Goal: Task Accomplishment & Management: Complete application form

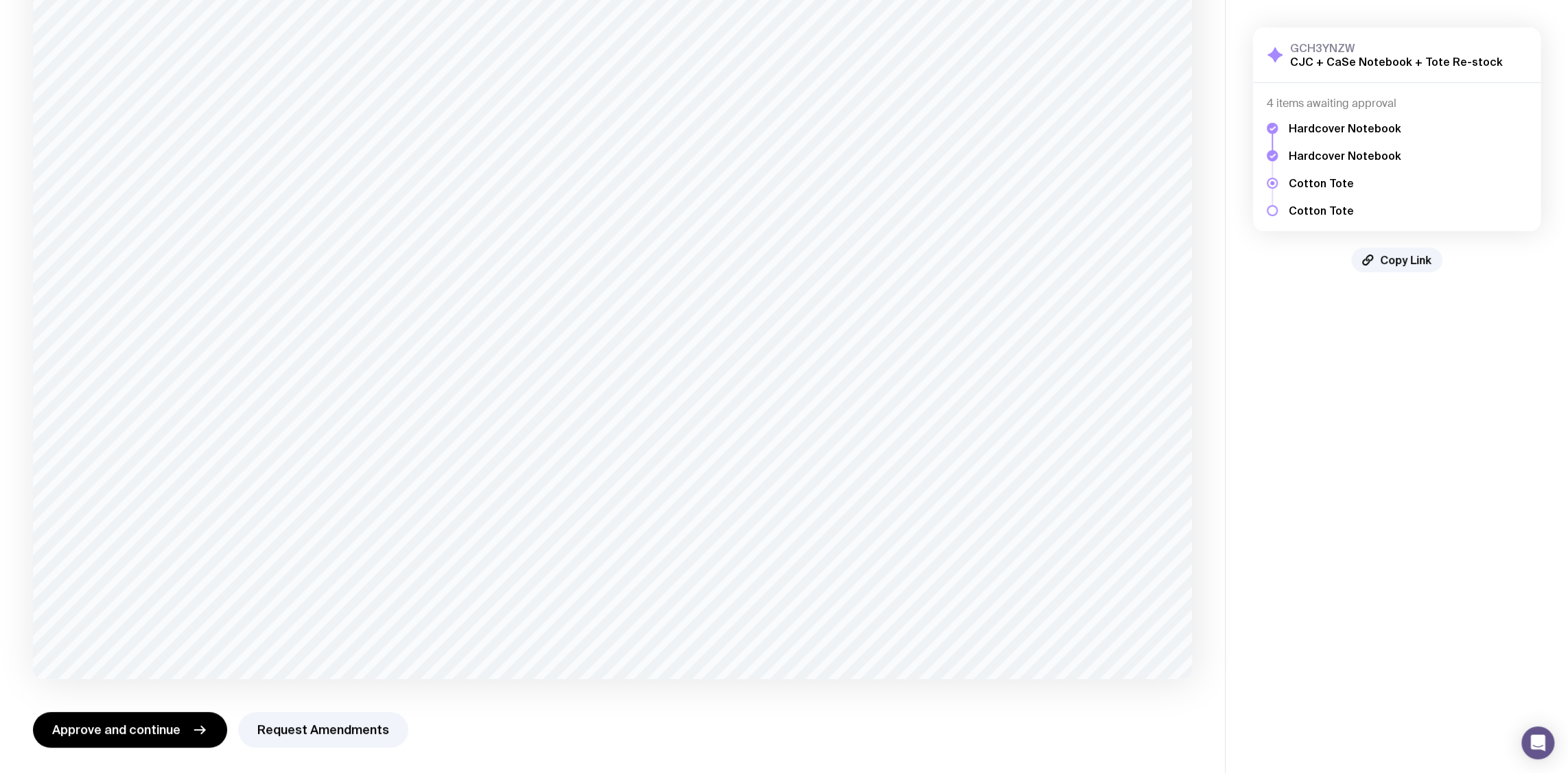
scroll to position [243, 0]
click at [340, 728] on button "Request Amendments" at bounding box center [324, 728] width 170 height 36
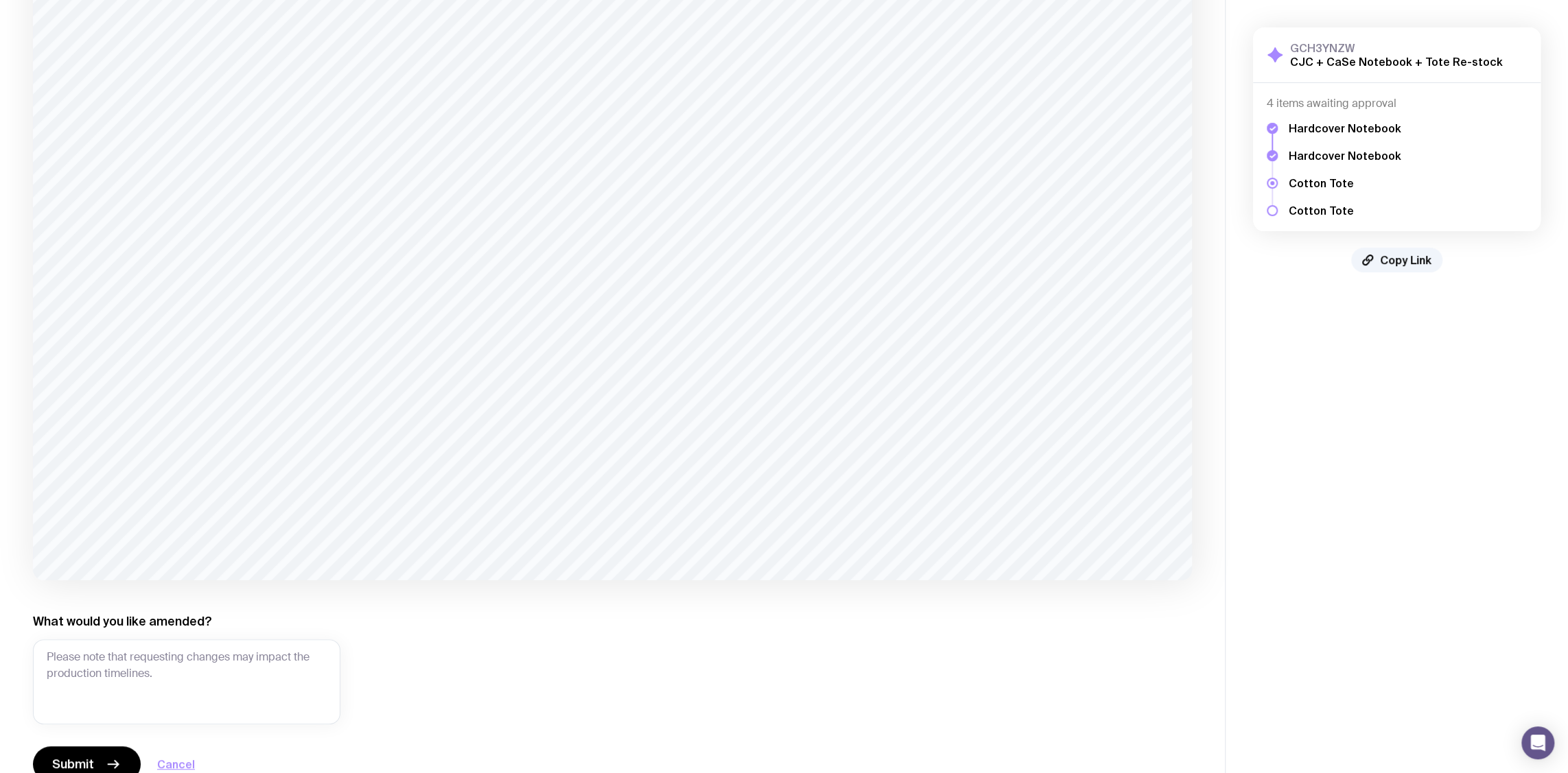
scroll to position [376, 0]
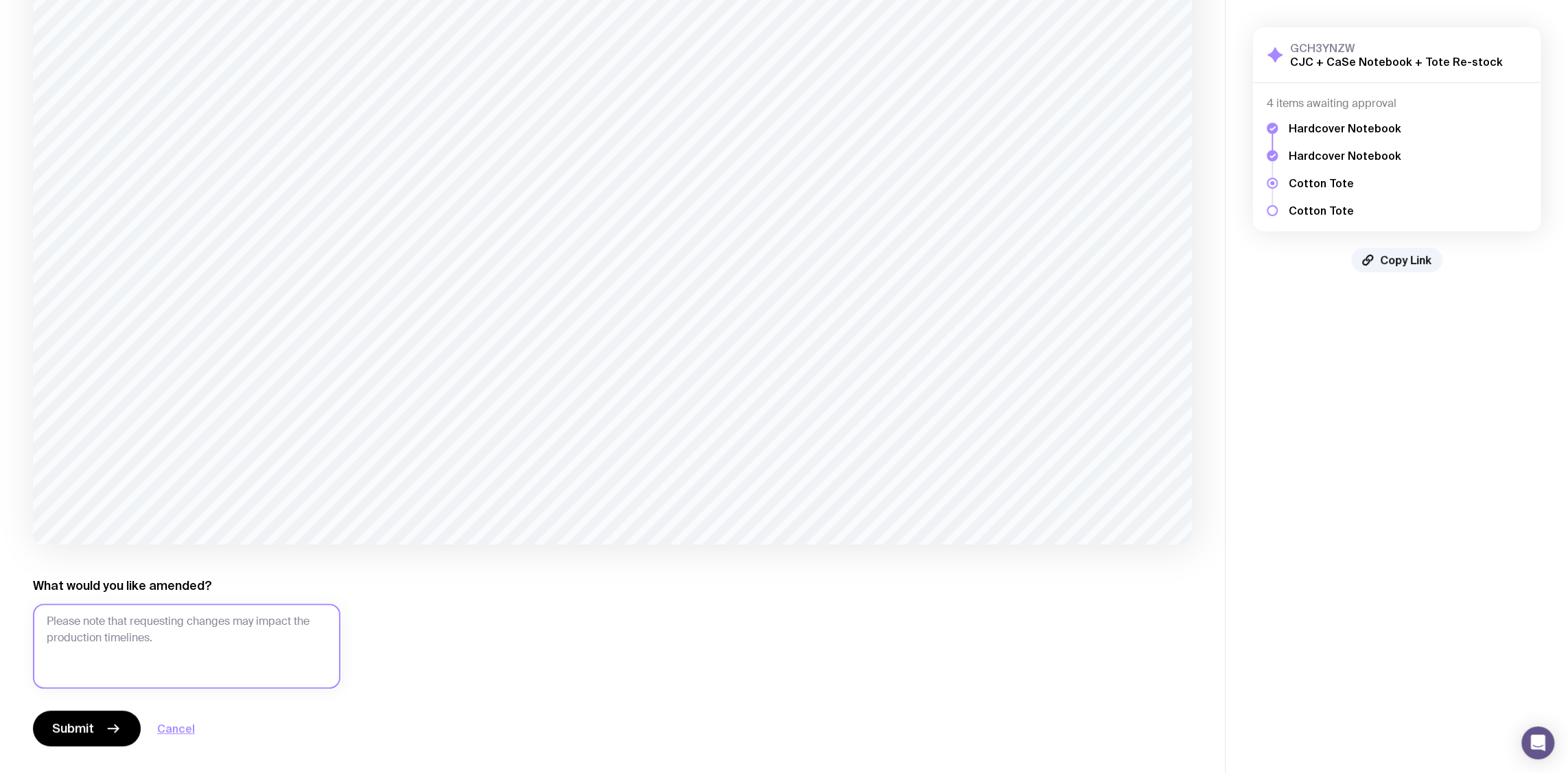
click at [171, 615] on textarea "What would you like amended?" at bounding box center [186, 646] width 307 height 85
click at [46, 654] on textarea "Cant we please change colours to the below. Orange: 70, 95 Blue: 100, 74. 38, 27" at bounding box center [186, 646] width 307 height 85
click at [46, 669] on textarea "Cant we please change colours to the below. Case Orange: 70, 95 Blue: 100, 74. …" at bounding box center [186, 646] width 307 height 85
click at [229, 669] on textarea "Cant we please change colours to the below. Case Orange: 70, 95 Case Blue: 100,…" at bounding box center [186, 646] width 307 height 85
click at [71, 622] on textarea "Cant we please change colours to the below. Case Orange: 70, 95 Case Blue: 100,…" at bounding box center [186, 646] width 307 height 85
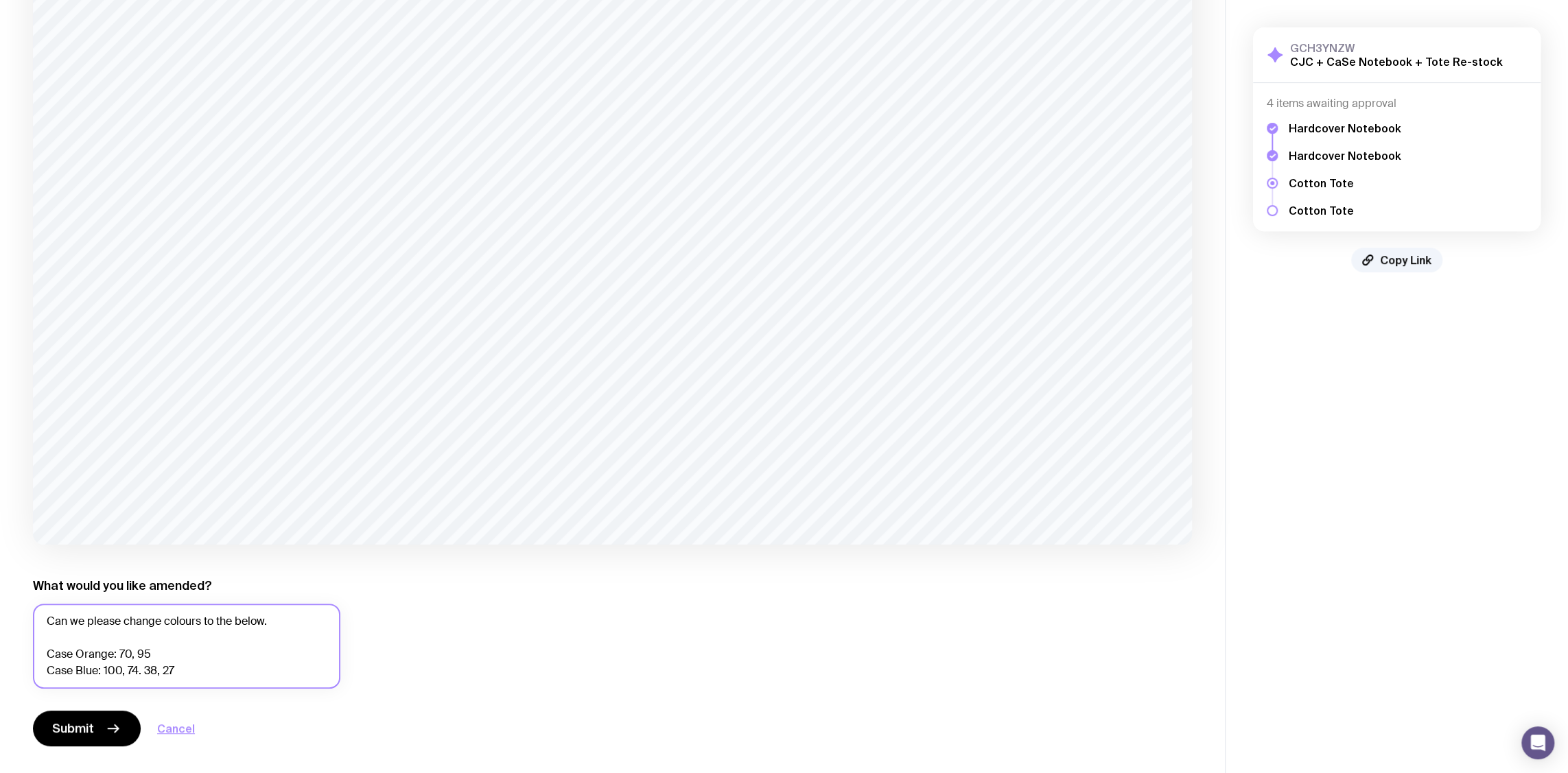
click at [218, 670] on textarea "Can we please change colours to the below. Case Orange: 70, 95 Case Blue: 100, …" at bounding box center [186, 646] width 307 height 85
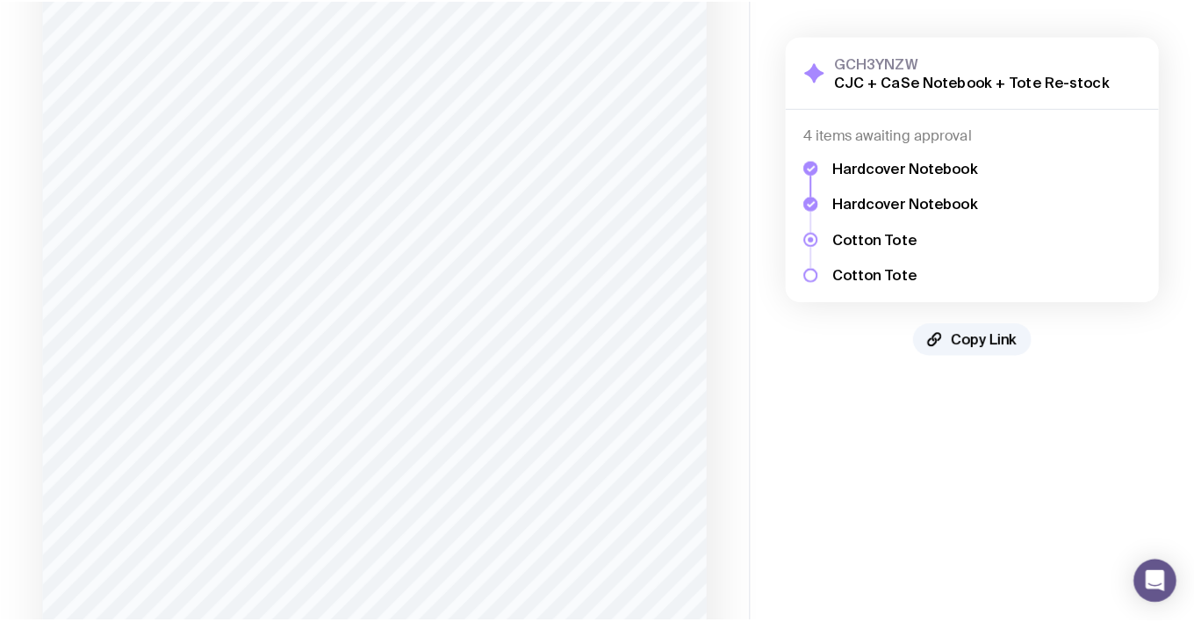
scroll to position [739, 0]
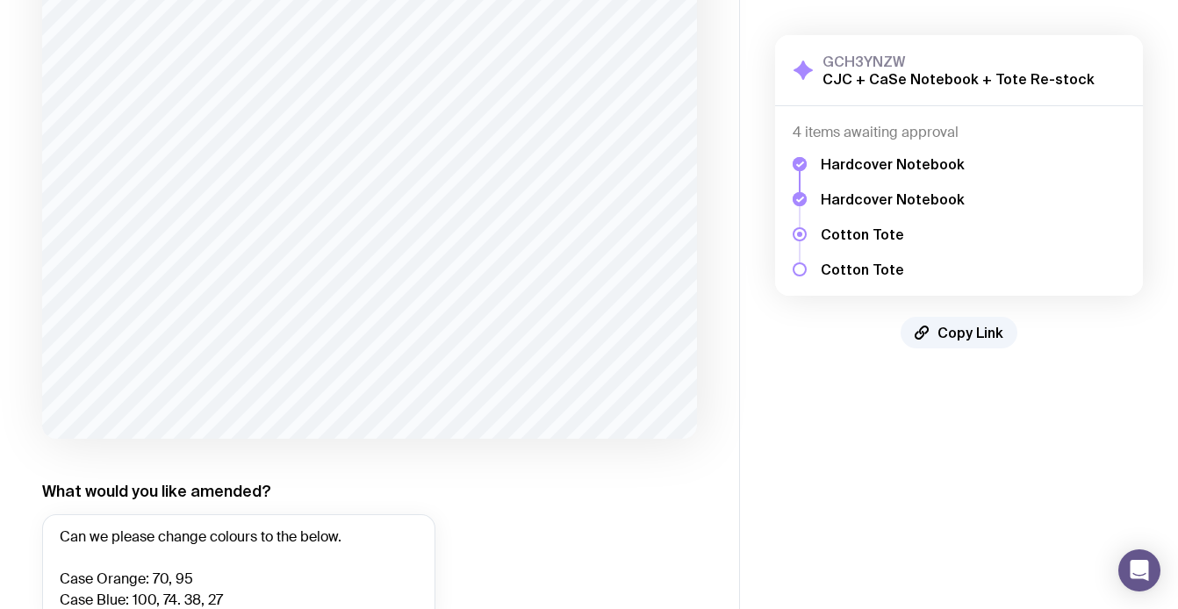
click at [605, 533] on div "1 of 1 /> /> What would you like amended? Can we please change colours to the b…" at bounding box center [369, 39] width 655 height 1315
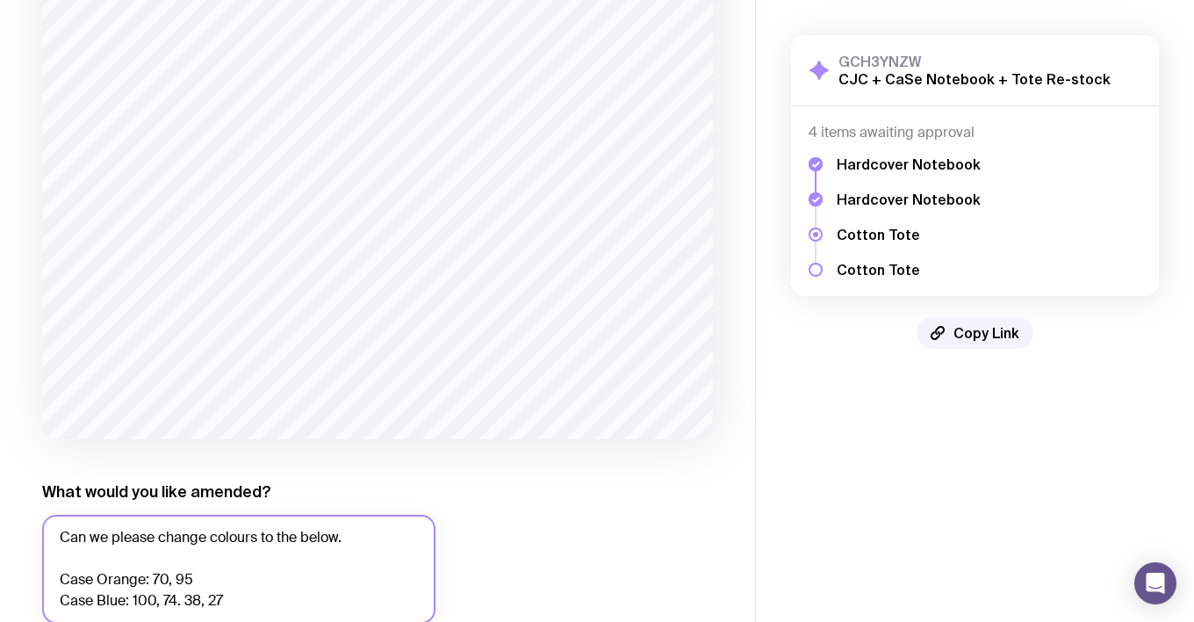
click at [177, 606] on textarea "Can we please change colours to the below. Case Orange: 70, 95 Case Blue: 100, …" at bounding box center [238, 568] width 393 height 109
click at [246, 602] on textarea "Can we please change colours to the below. Case Orange: 70, 95 Case Blue: 100, …" at bounding box center [238, 568] width 393 height 109
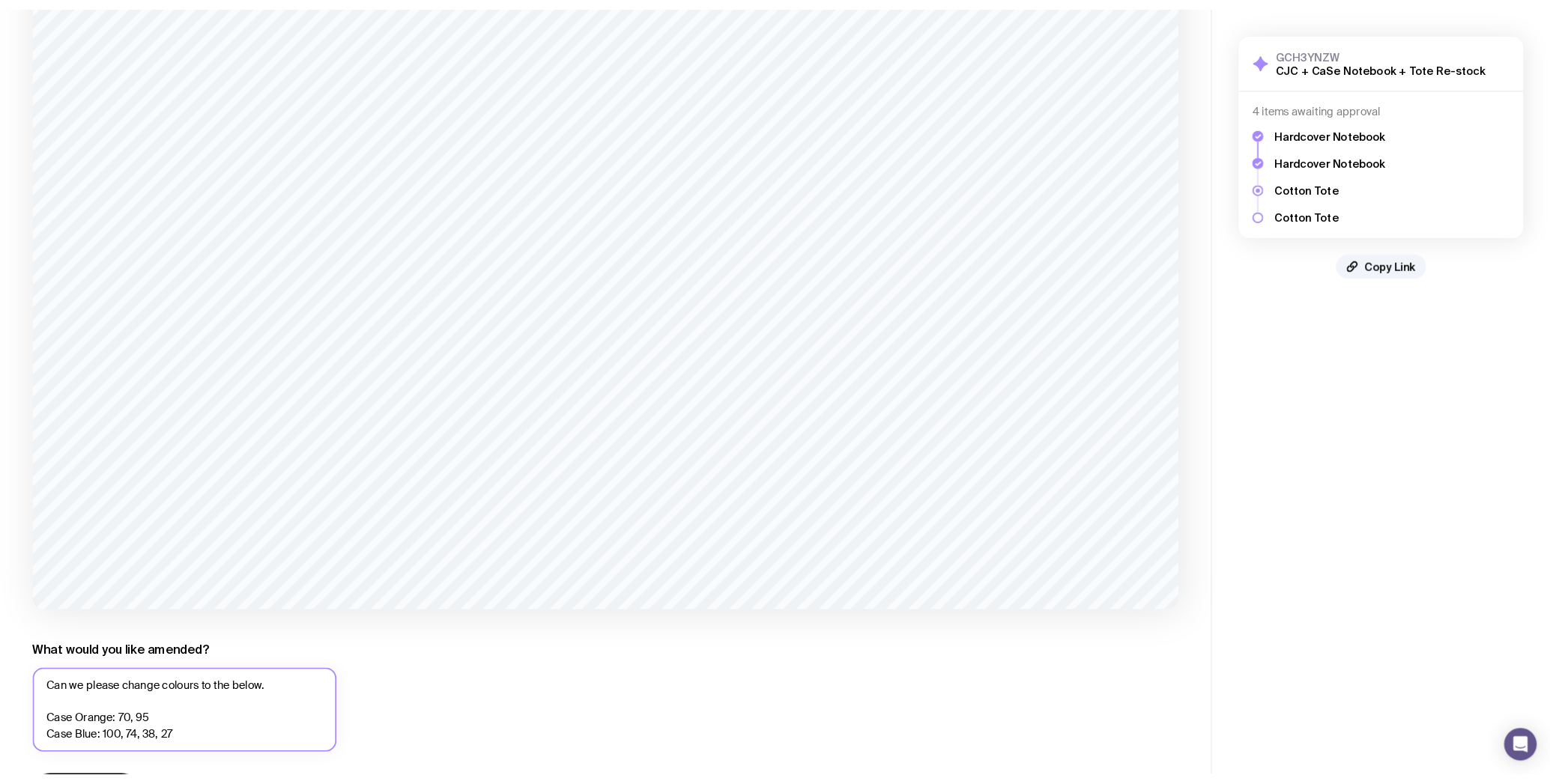
scroll to position [410, 0]
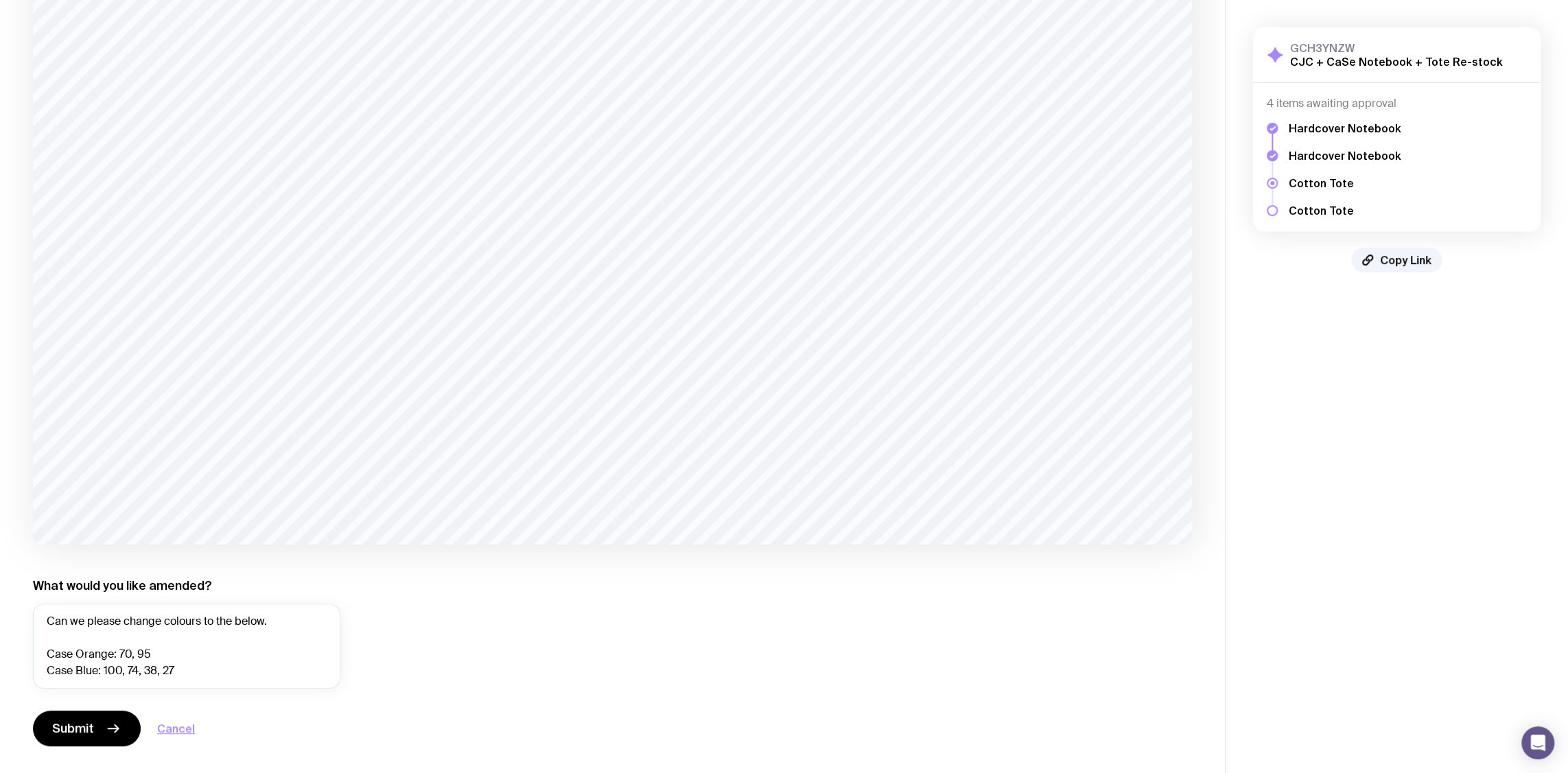
click at [400, 650] on div "1 of 1 /> /> What would you like amended? Can we please change colours to the b…" at bounding box center [612, 232] width 1159 height 1028
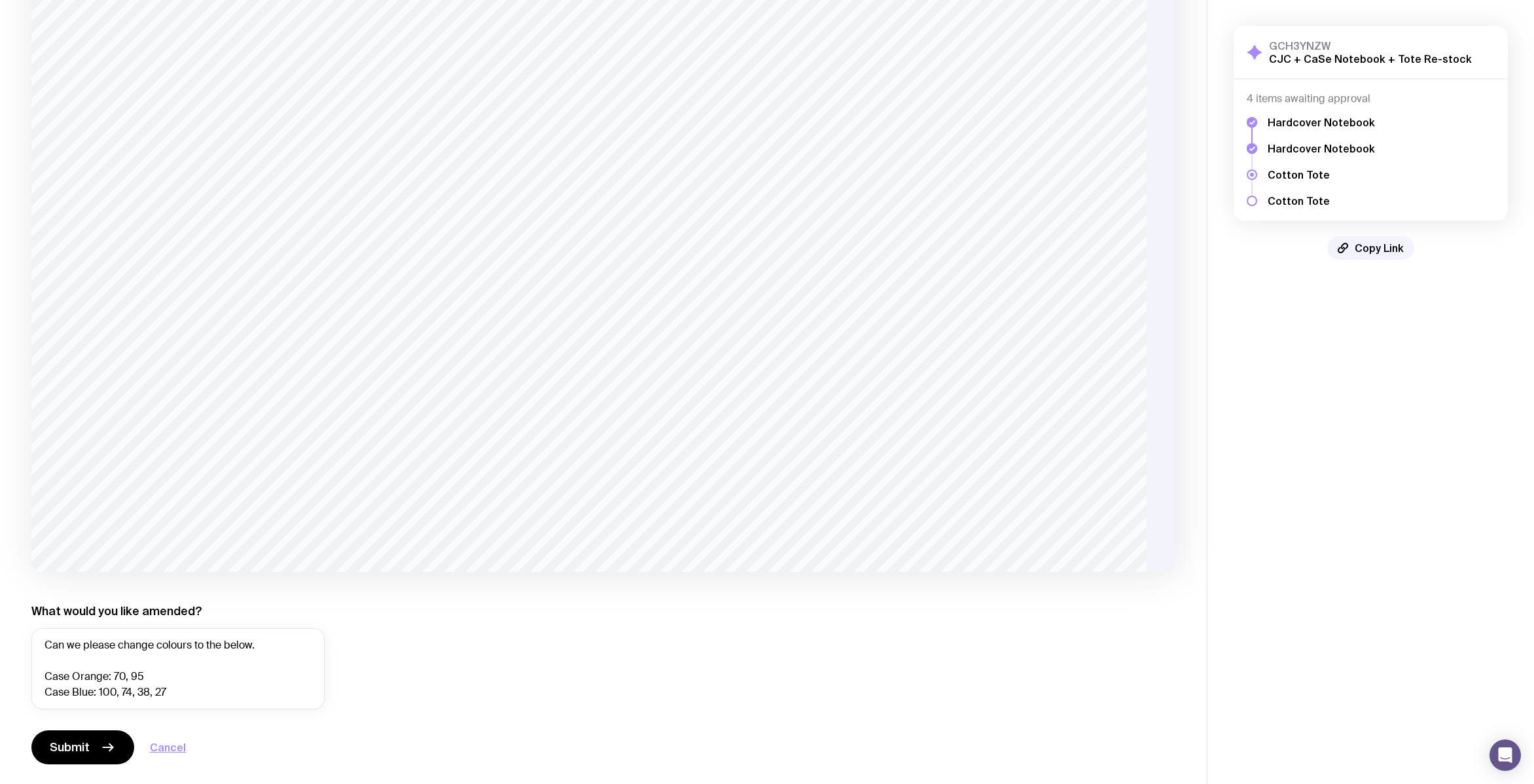
scroll to position [313, 0]
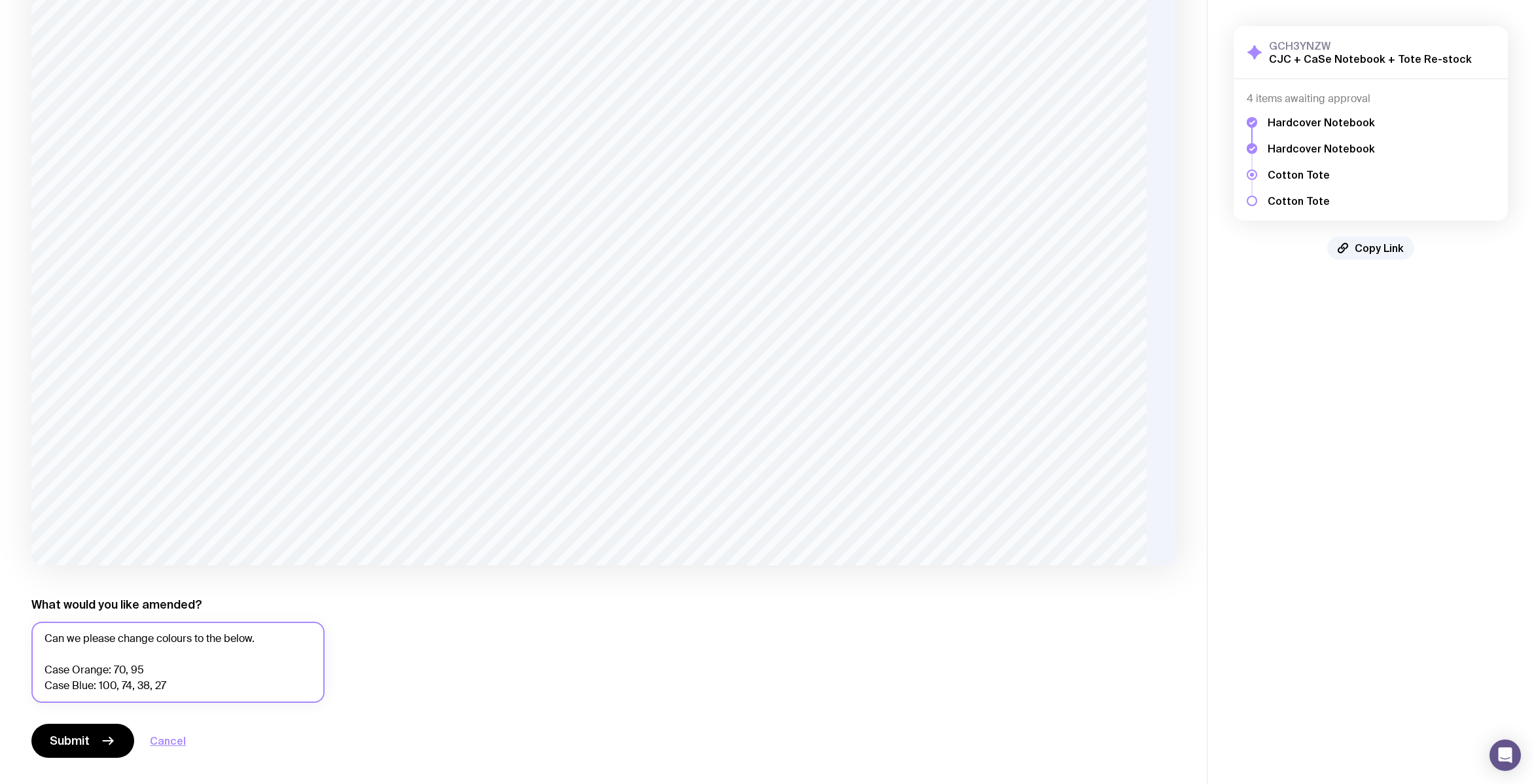
click at [294, 640] on textarea "Can we please change colours to the below. Case Orange: 70, 95 Case Blue: 100, …" at bounding box center [177, 662] width 293 height 81
click at [155, 638] on textarea "Can we please change colours to the below. Case Orange: 70, 95 Case Blue: 100, …" at bounding box center [177, 662] width 293 height 81
click at [200, 681] on textarea "Can we please change the colours to the below. Case Orange: 70, 95 Case Blue: 1…" at bounding box center [177, 662] width 293 height 81
type textarea "Can we please change the colours to the below. Case Orange: 70, 95 Case Blue: 1…"
click at [591, 646] on div "1 of 1 /> /> What would you like amended? Can we please change the colours to t…" at bounding box center [603, 268] width 1143 height 980
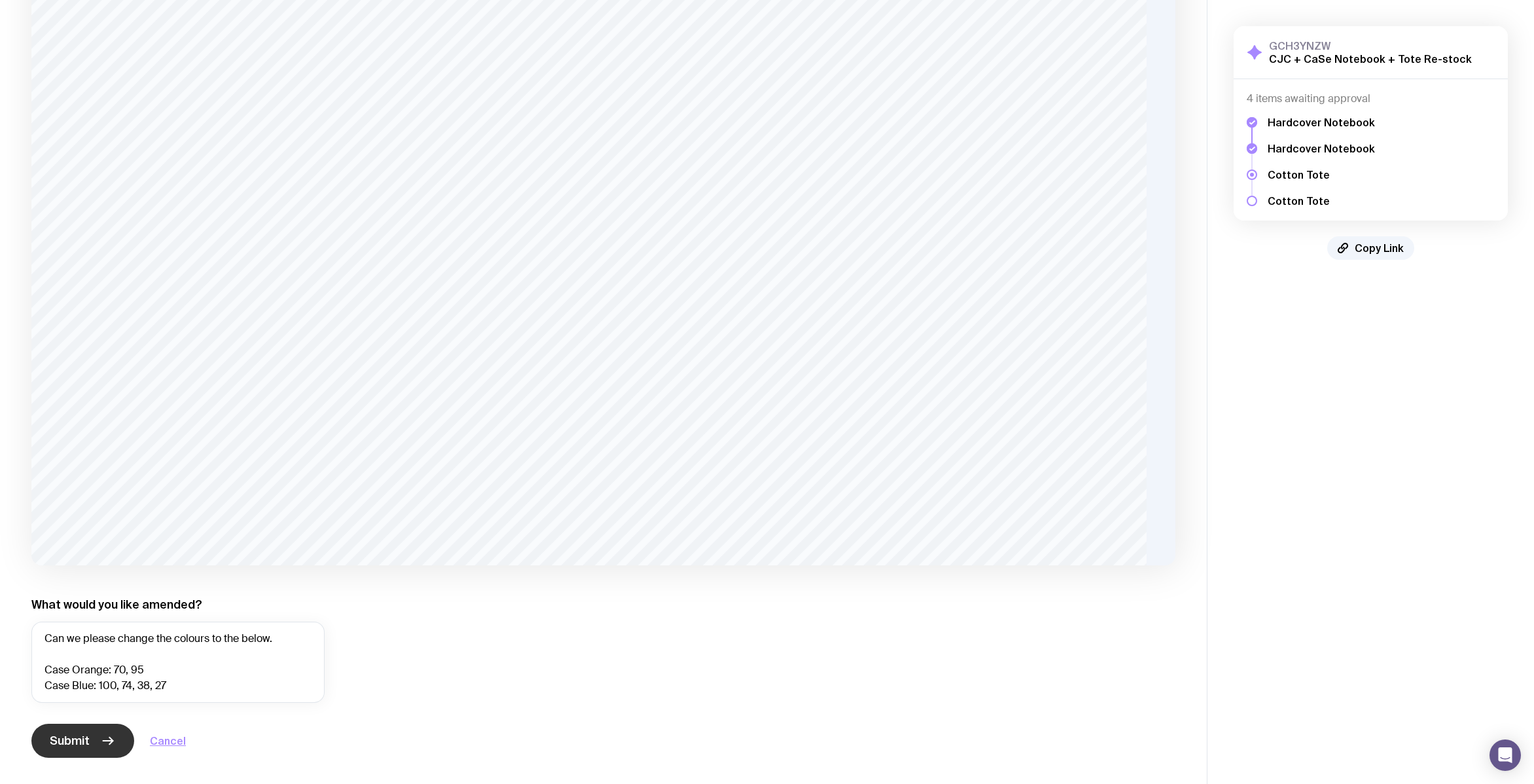
click at [89, 736] on button "Submit" at bounding box center [83, 741] width 103 height 34
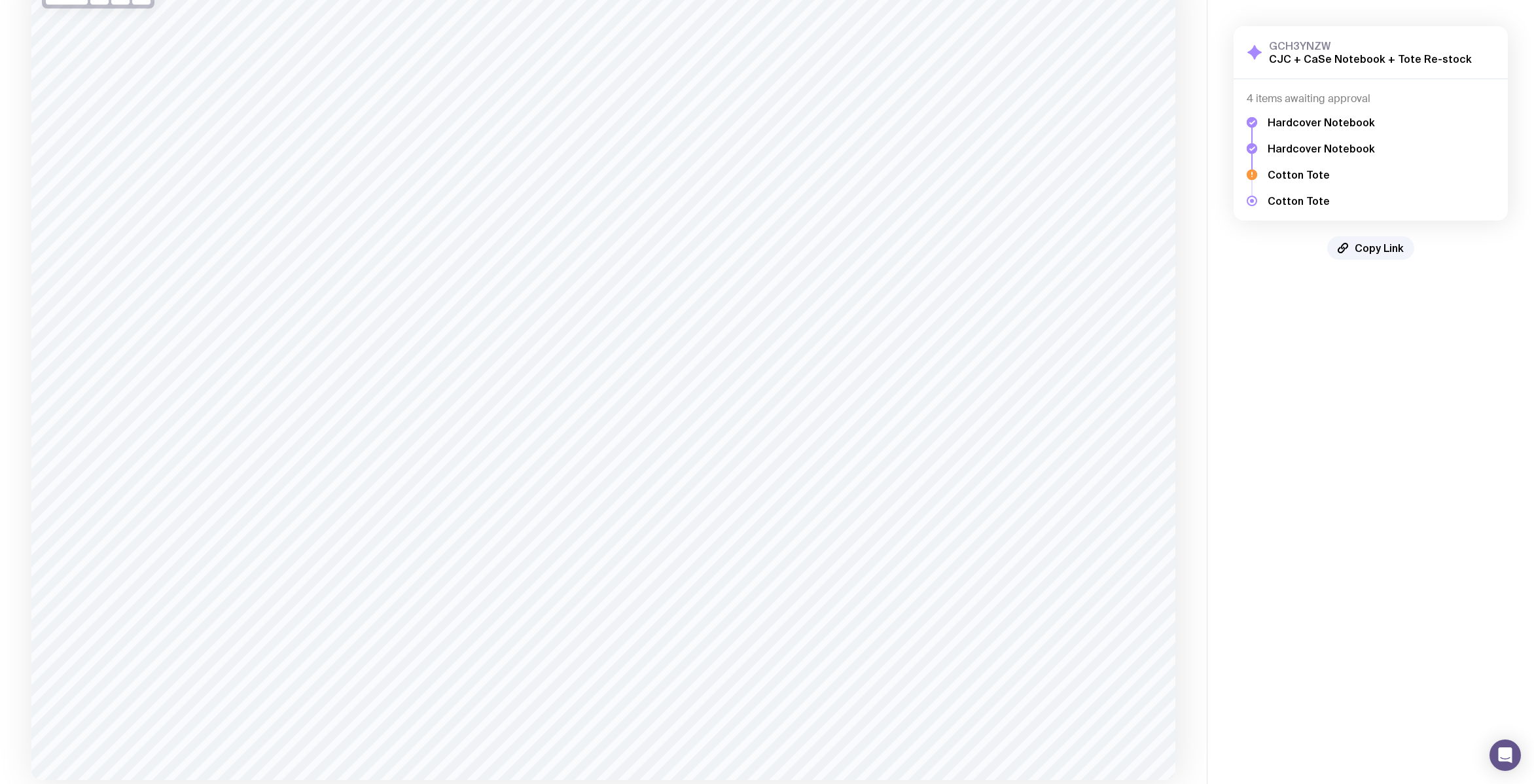
scroll to position [206, 0]
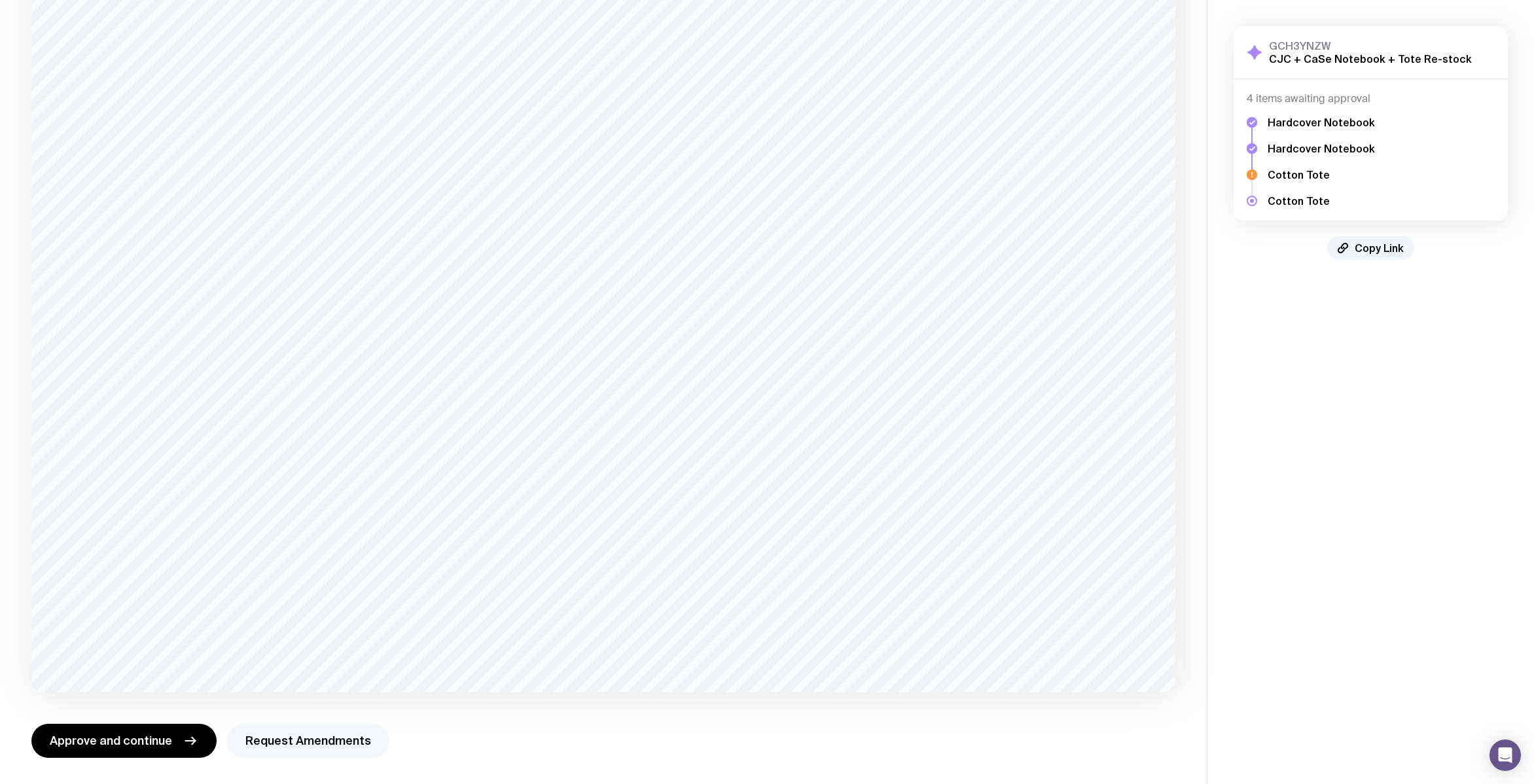
click at [332, 736] on button "Request Amendments" at bounding box center [309, 741] width 162 height 34
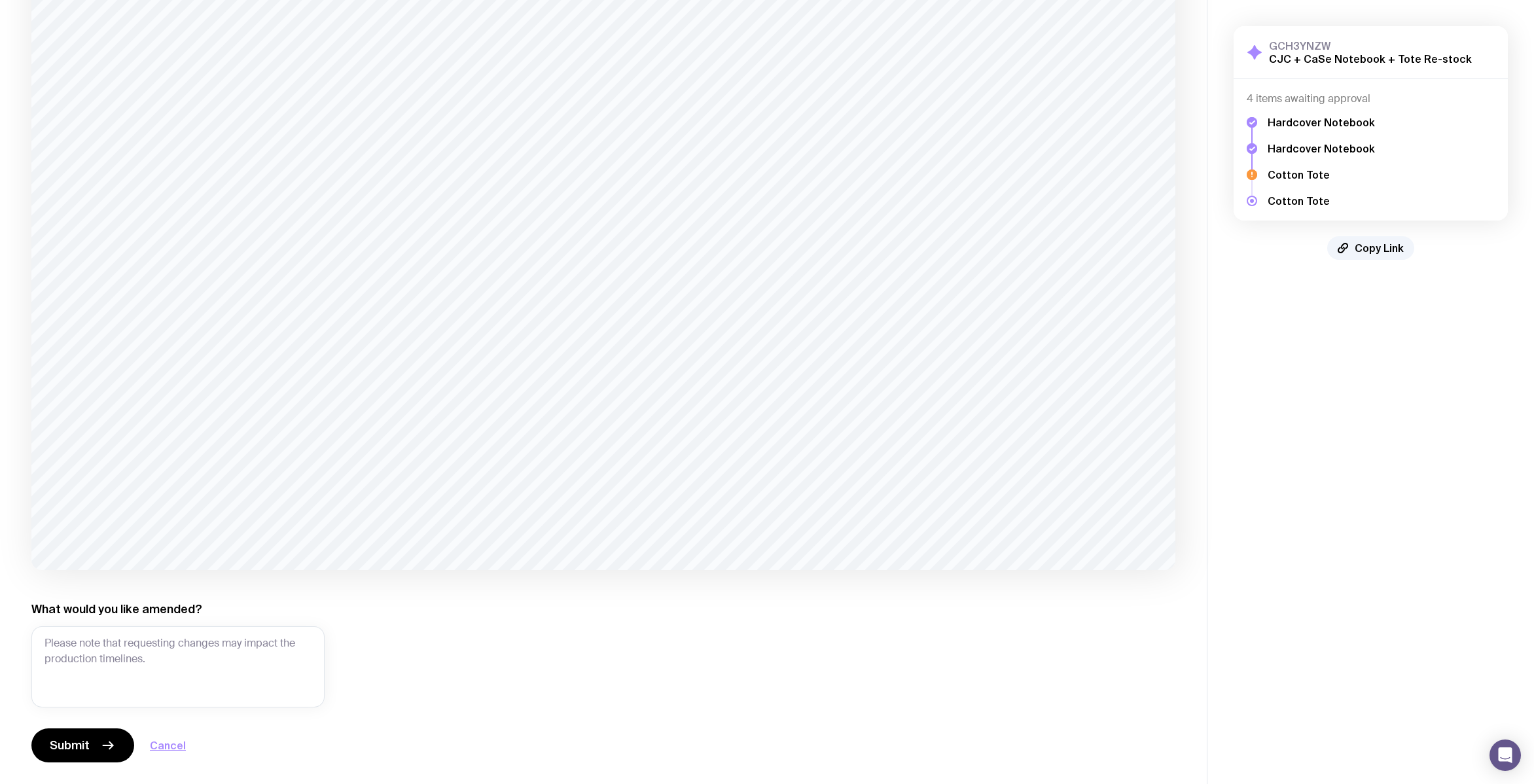
scroll to position [333, 0]
click at [168, 644] on textarea "What would you like amended?" at bounding box center [177, 662] width 293 height 81
type textarea "p"
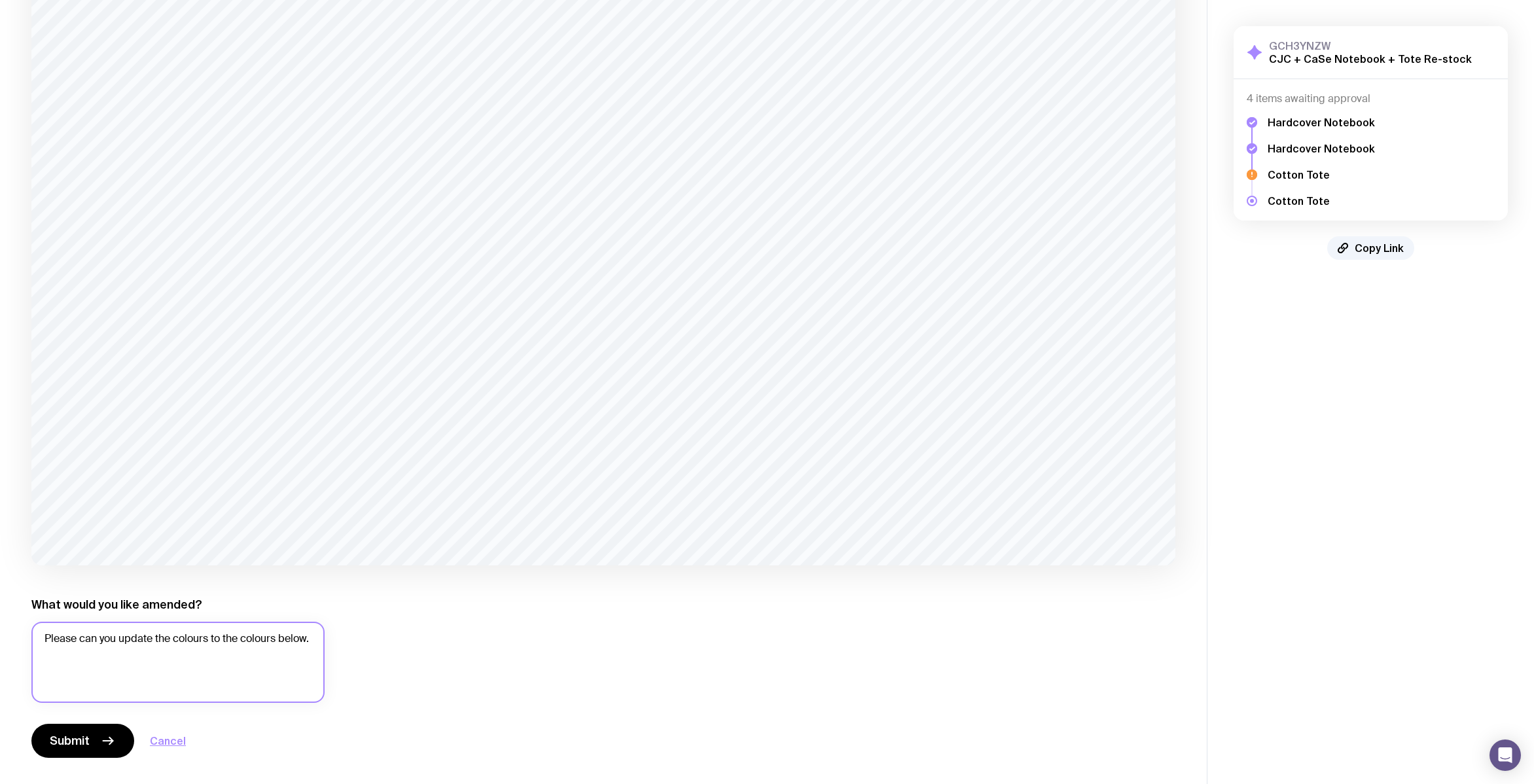
click at [245, 657] on textarea "Please can you update the colours to the colours below." at bounding box center [177, 662] width 293 height 81
paste textarea "CJC : blue : 92, 88, 46, 55"
click at [73, 683] on textarea "Please can you update the colours to the colours below. CJC : blue : 92, 88, 46…" at bounding box center [177, 662] width 293 height 81
click at [170, 680] on textarea "Please can you update the colours to the colours below. CJC blue : 92, 88, 46, …" at bounding box center [177, 662] width 293 height 81
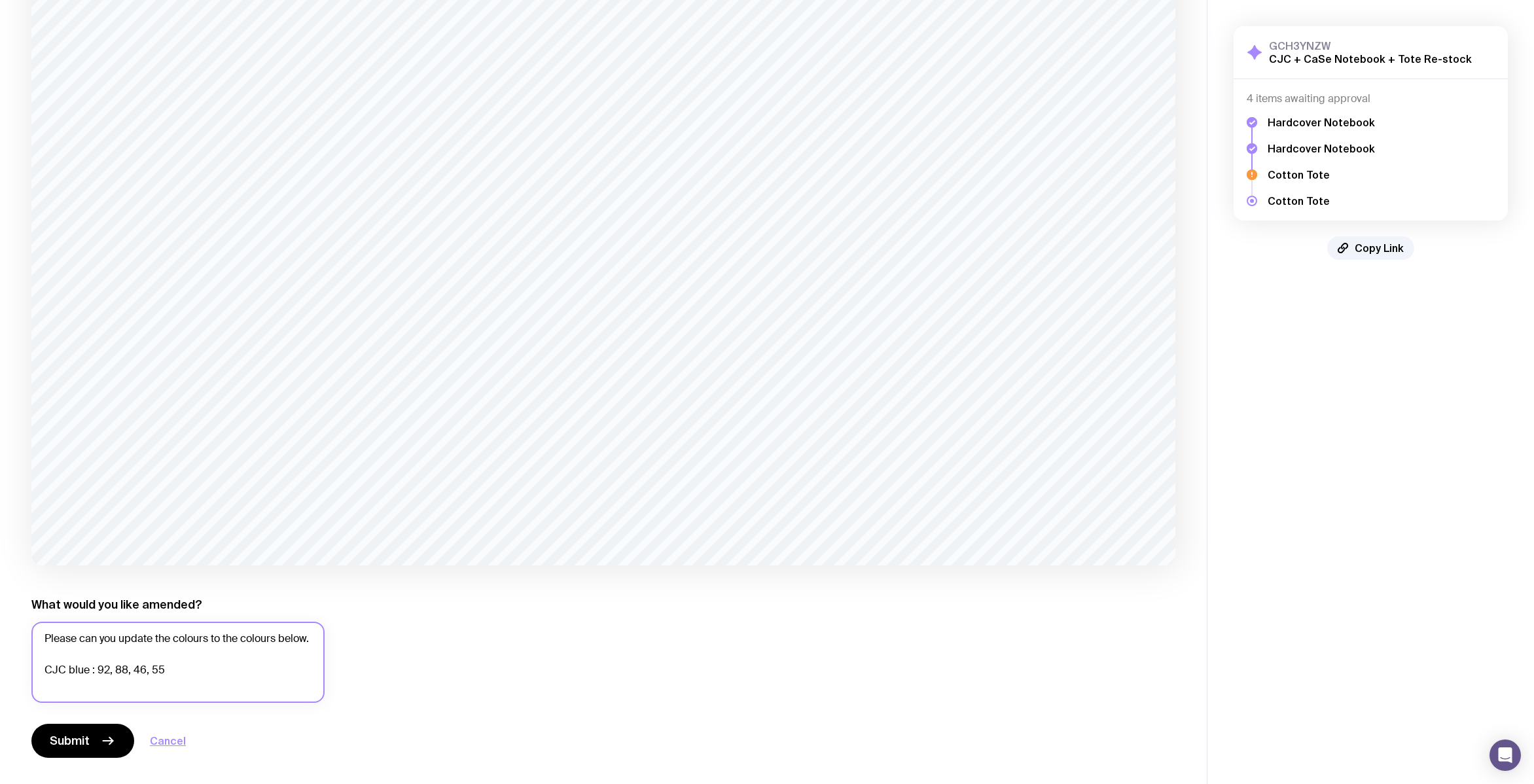
click at [224, 683] on textarea "Please can you update the colours to the colours below. CJC blue : 92, 88, 46, …" at bounding box center [177, 662] width 293 height 81
paste textarea "CJC green: 72 , 0, 100, 0"
click at [224, 680] on textarea "Please can you update the colours to the colours below. CJC blue : 92, 88, 46, …" at bounding box center [177, 662] width 293 height 81
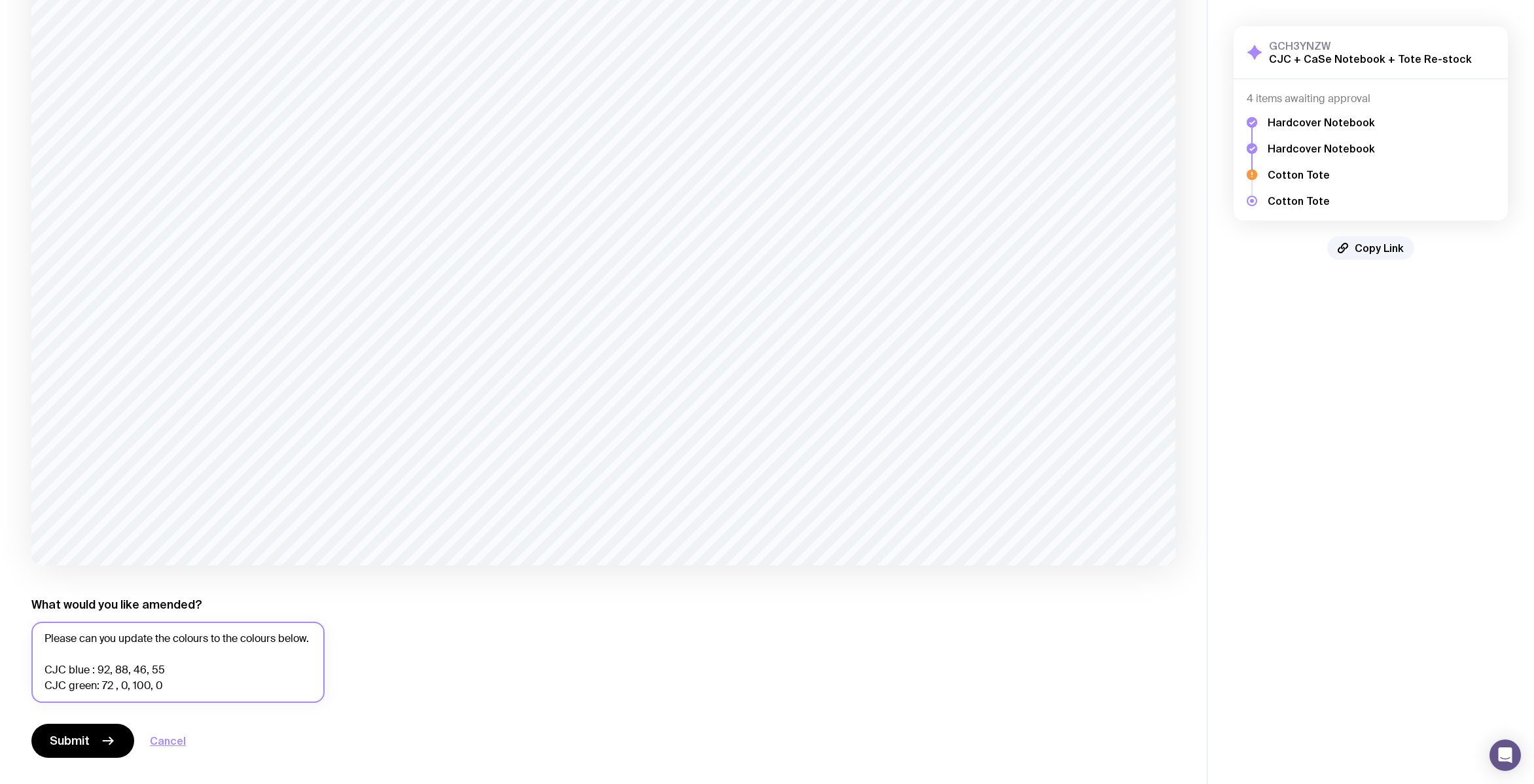
click at [249, 660] on textarea "Please can you update the colours to the colours below. CJC blue : 92, 88, 46, …" at bounding box center [177, 662] width 293 height 81
click at [276, 660] on textarea "Please can you update the colours to the colours below. CJC blue : 92, 88, 46, …" at bounding box center [177, 662] width 293 height 81
click at [279, 660] on textarea "Please can you update the colours to the colours below. CJC blue : 92, 88, 46, …" at bounding box center [177, 662] width 293 height 81
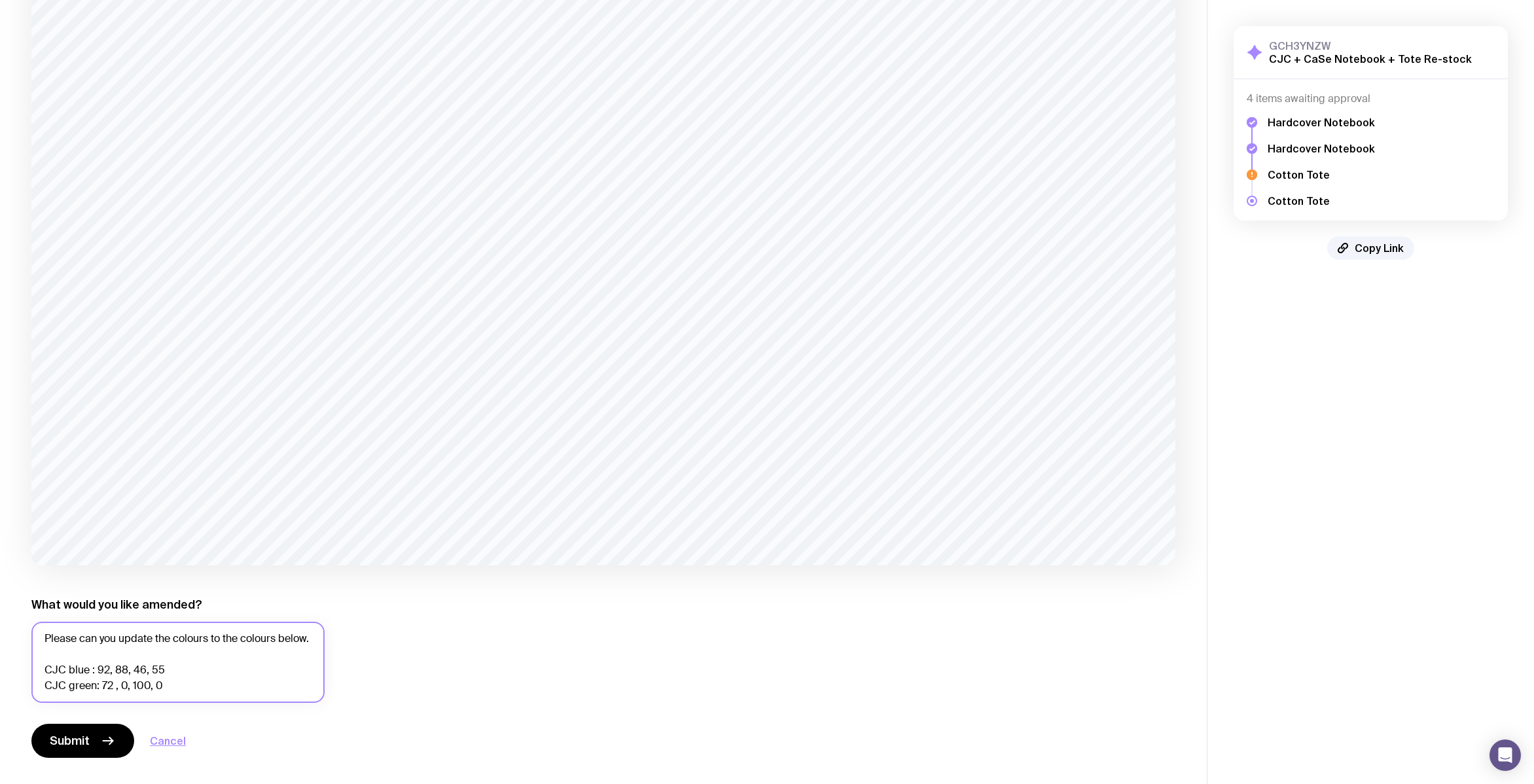
click at [280, 660] on textarea "Please can you update the colours to the colours below. CJC blue : 92, 88, 46, …" at bounding box center [177, 662] width 293 height 81
type textarea "Please can you update the colours to the colours below. CJC blue : 92, 88, 46, …"
click at [70, 736] on span "Submit" at bounding box center [70, 740] width 40 height 16
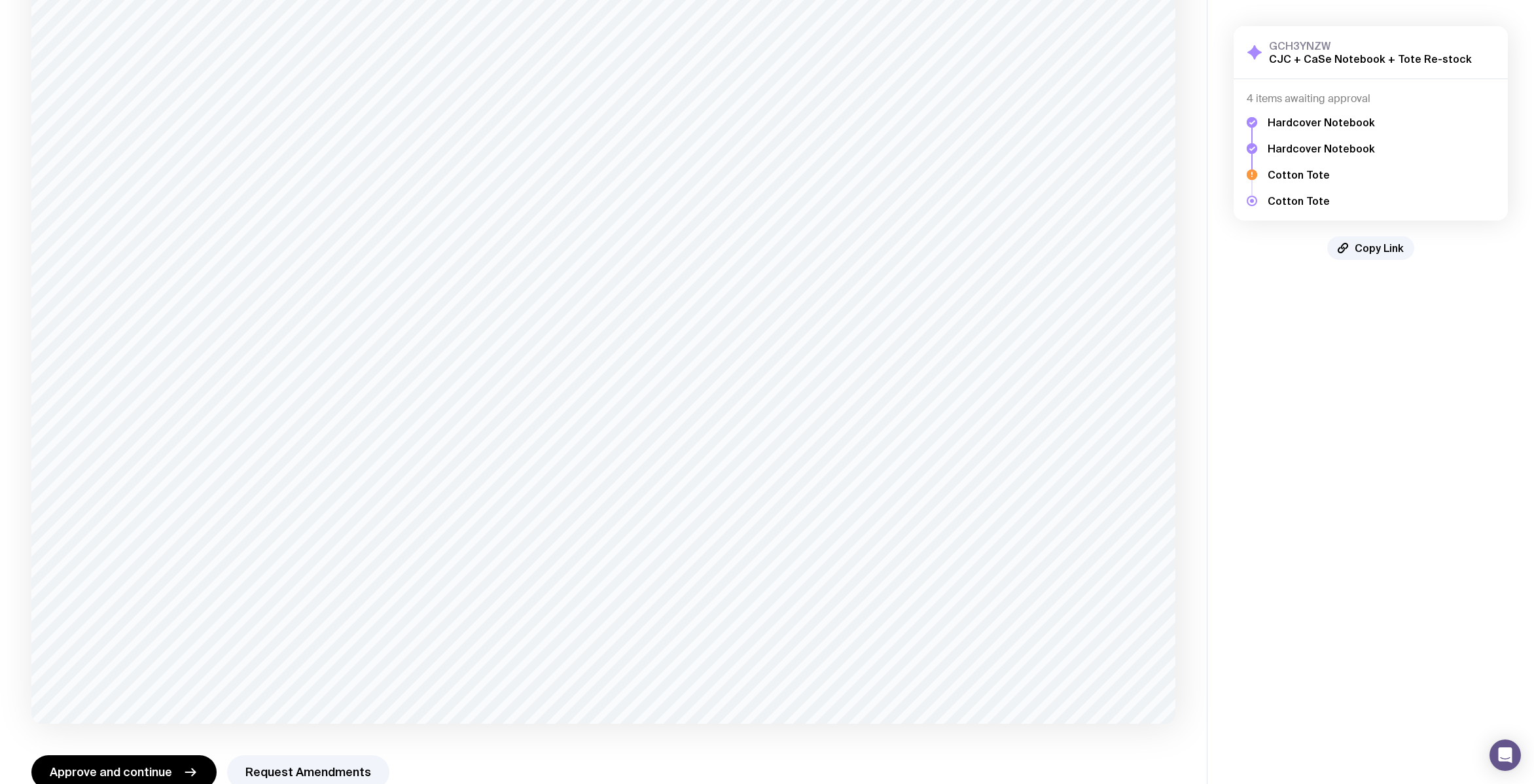
scroll to position [213, 0]
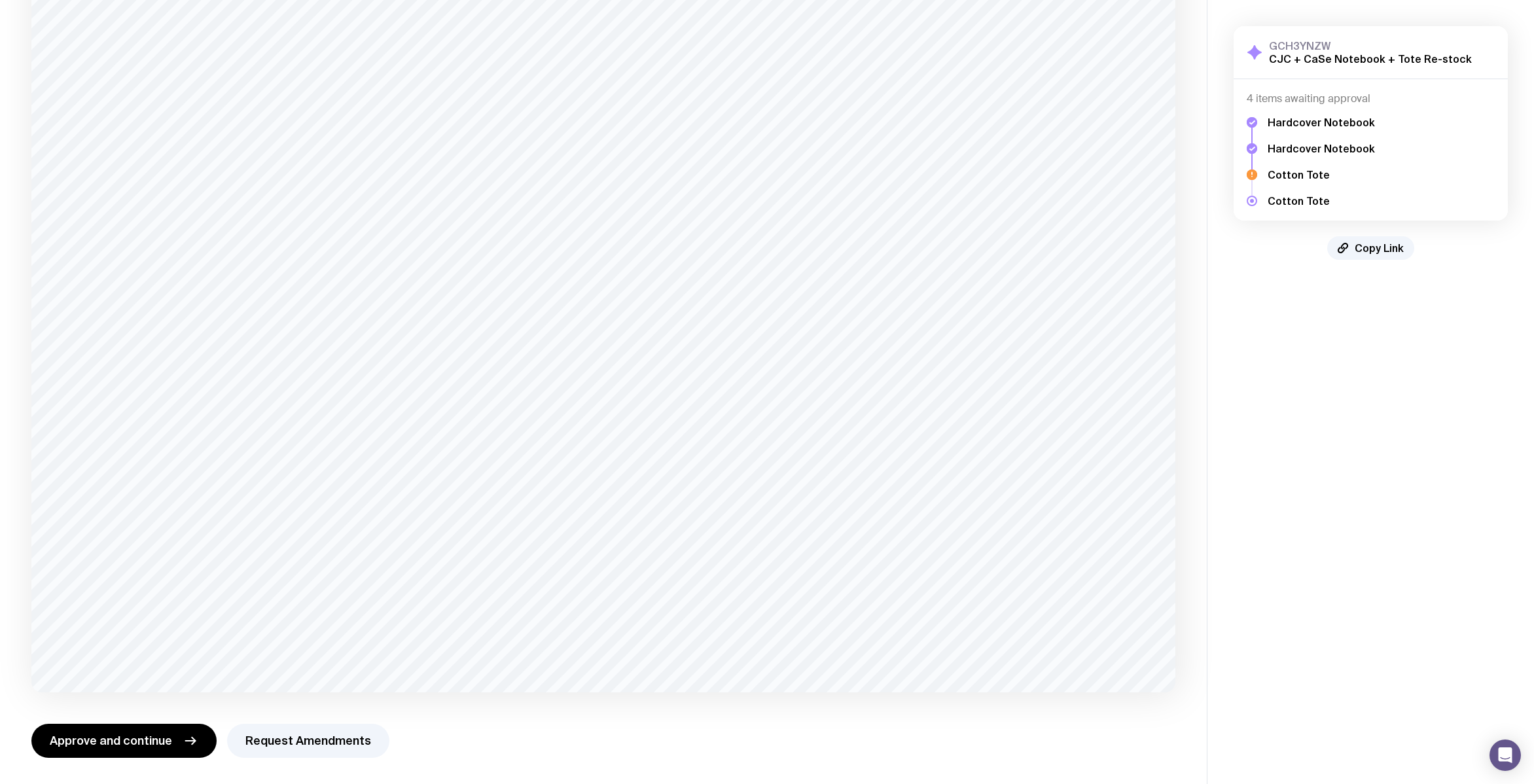
click at [1462, 474] on aside "GCH3YNZW CJC + CaSe Notebook + Tote Re-stock Show Details 4 items awaiting appr…" at bounding box center [1370, 285] width 327 height 997
click at [1269, 489] on aside "GCH3YNZW CJC + CaSe Notebook + Tote Re-stock Show Details 4 items awaiting appr…" at bounding box center [1370, 285] width 327 height 997
click at [1240, 464] on aside "GCH3YNZW CJC + CaSe Notebook + Tote Re-stock Show Details 4 items awaiting appr…" at bounding box center [1370, 285] width 327 height 997
